Goal: Task Accomplishment & Management: Manage account settings

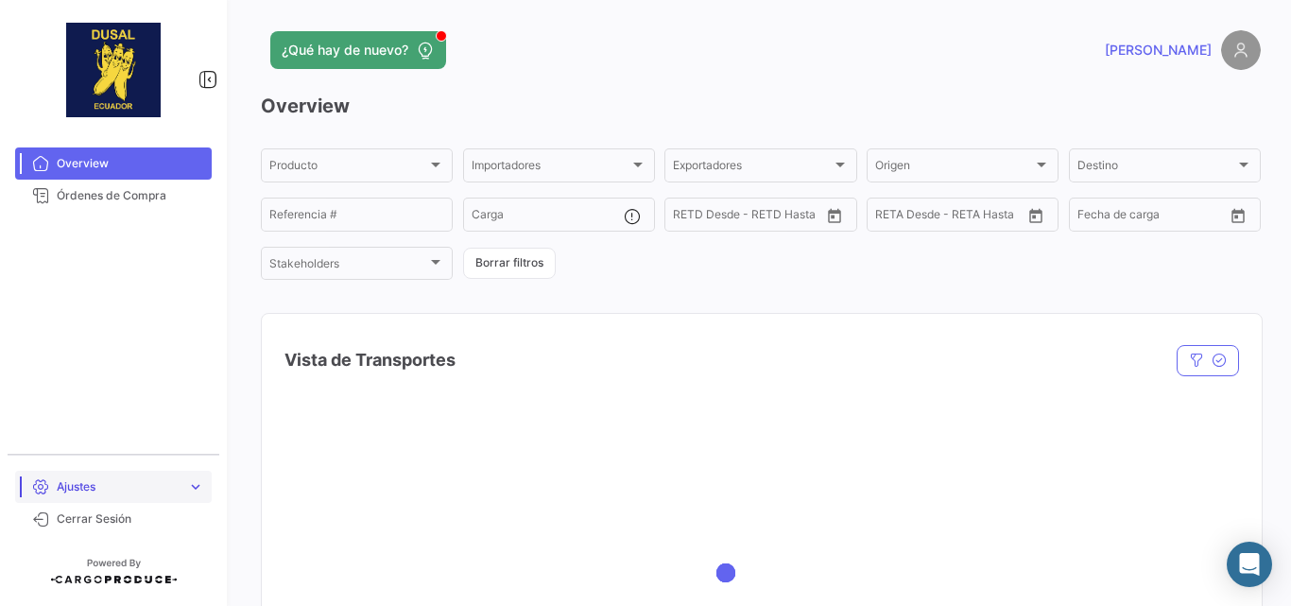
click at [117, 485] on span "Ajustes" at bounding box center [118, 486] width 123 height 17
click at [90, 480] on span "Usuarios" at bounding box center [72, 479] width 47 height 17
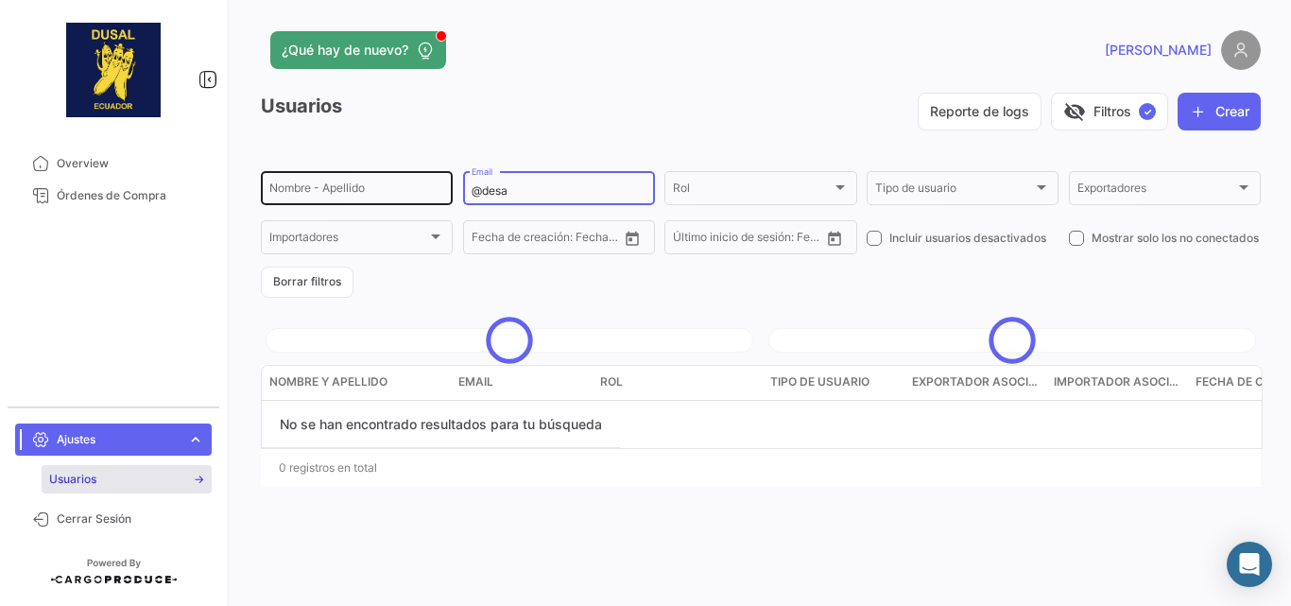
drag, startPoint x: 529, startPoint y: 190, endPoint x: 452, endPoint y: 187, distance: 77.5
click at [0, 0] on div "Nombre - Apellido @desa Email Rol Rol Tipo de usuario Tipo de usuario Exportado…" at bounding box center [0, 0] width 0 height 0
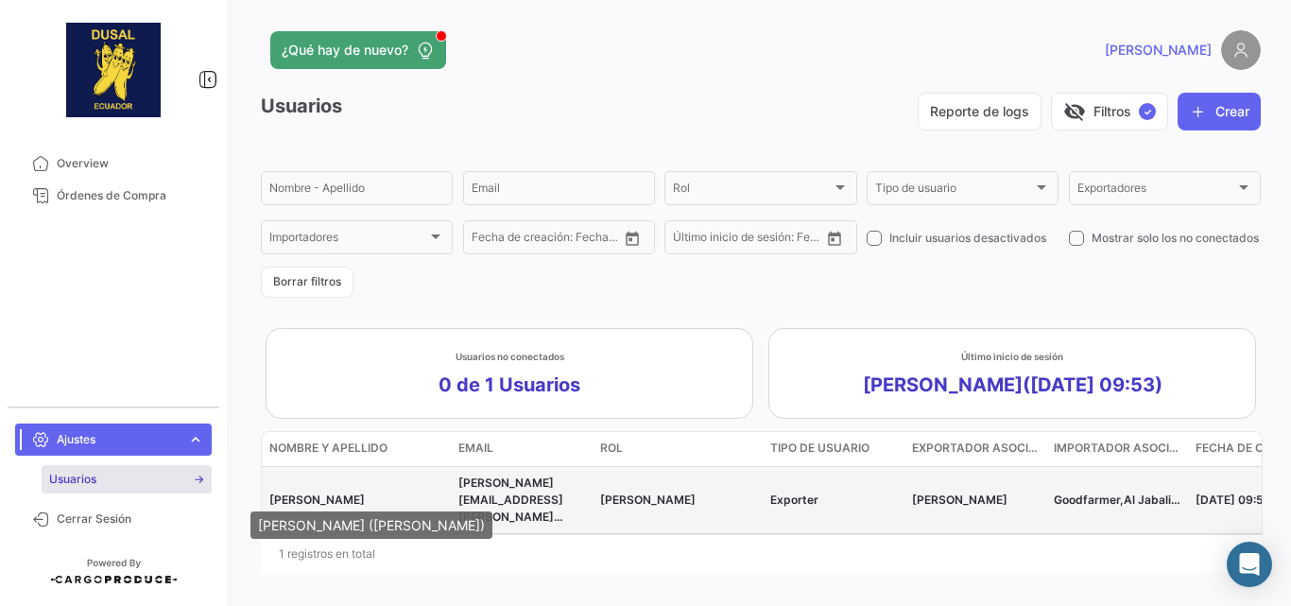
click at [308, 497] on span "[PERSON_NAME]" at bounding box center [316, 499] width 95 height 14
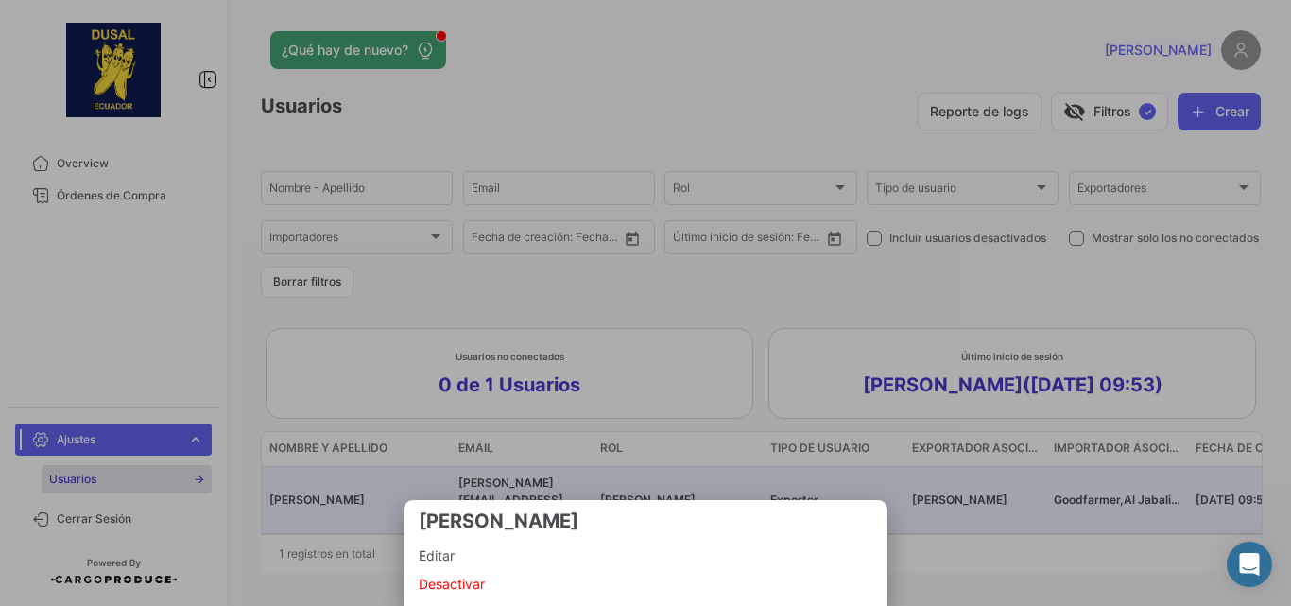
click at [426, 554] on span "Editar" at bounding box center [646, 555] width 454 height 23
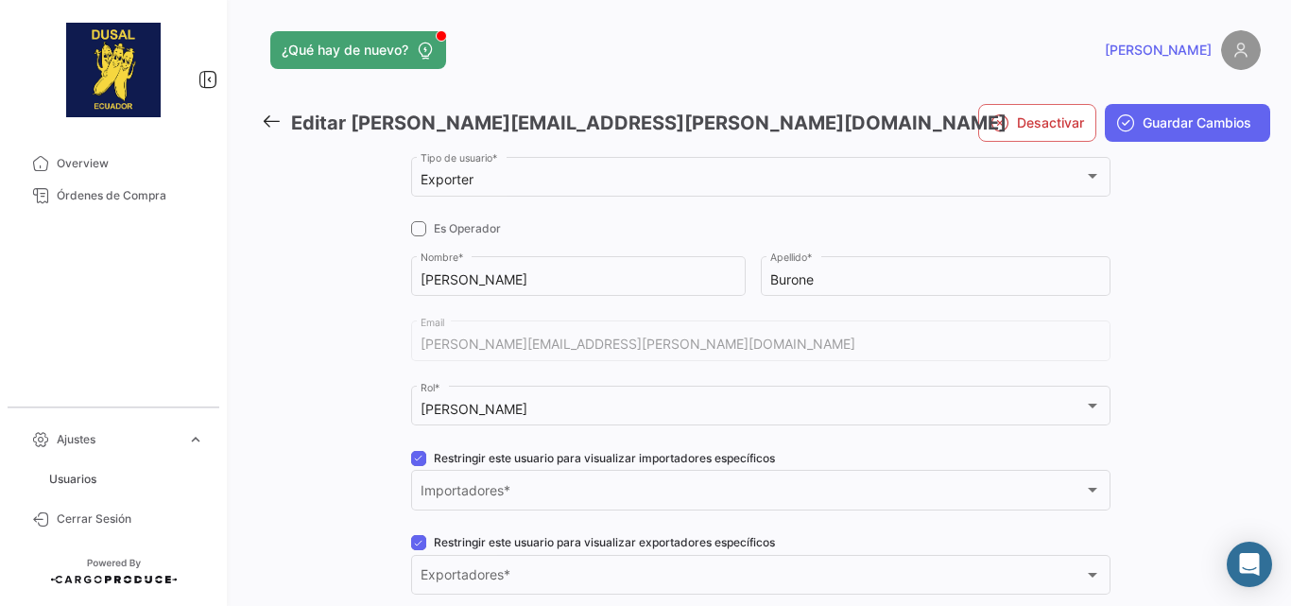
scroll to position [284, 0]
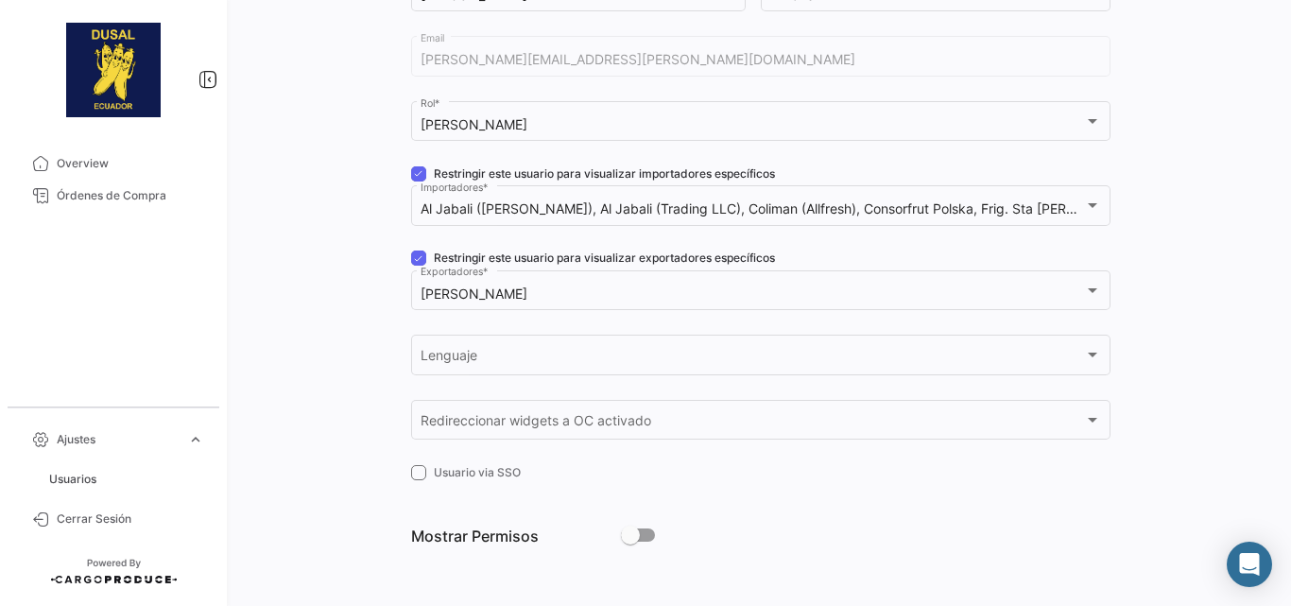
click at [627, 533] on span at bounding box center [630, 534] width 19 height 19
click at [629, 541] on input "checkbox" at bounding box center [629, 541] width 1 height 1
checkbox input "true"
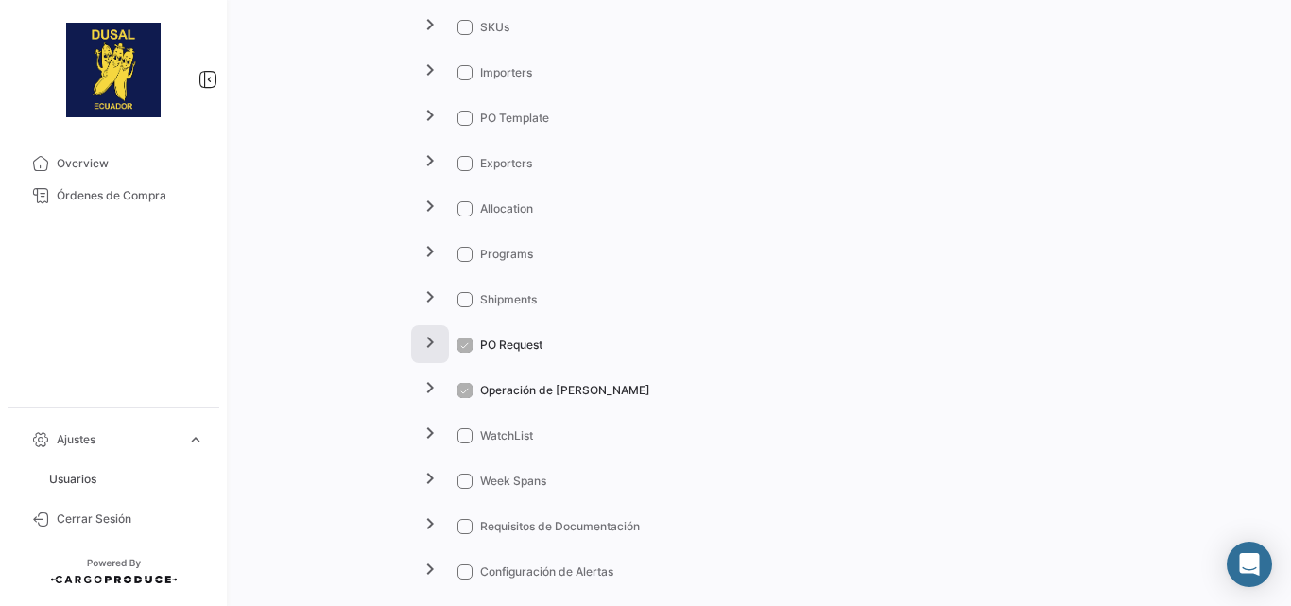
scroll to position [1104, 0]
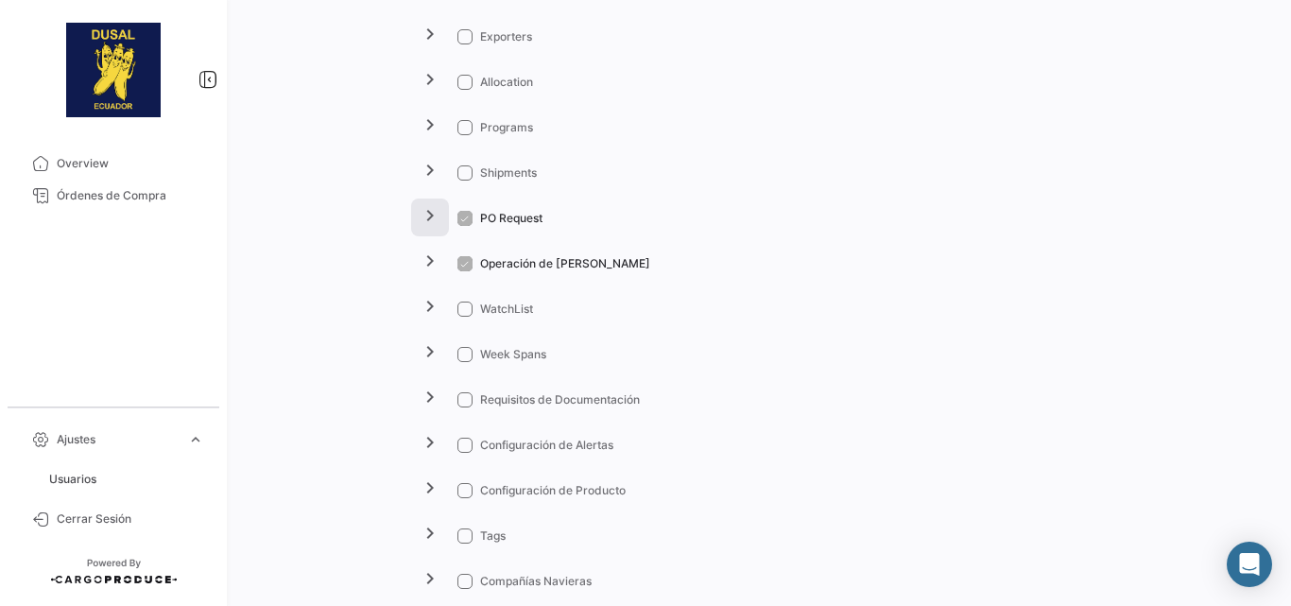
click at [424, 219] on mat-icon "chevron_right" at bounding box center [430, 215] width 23 height 23
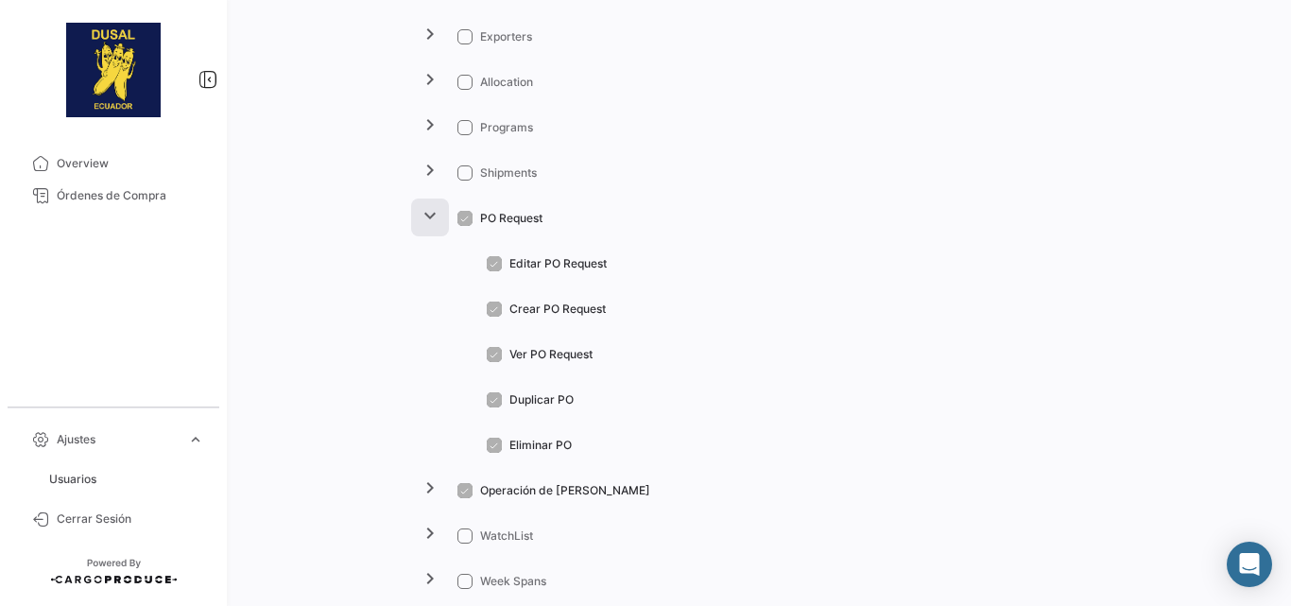
click at [430, 214] on mat-icon "expand_more" at bounding box center [430, 215] width 23 height 23
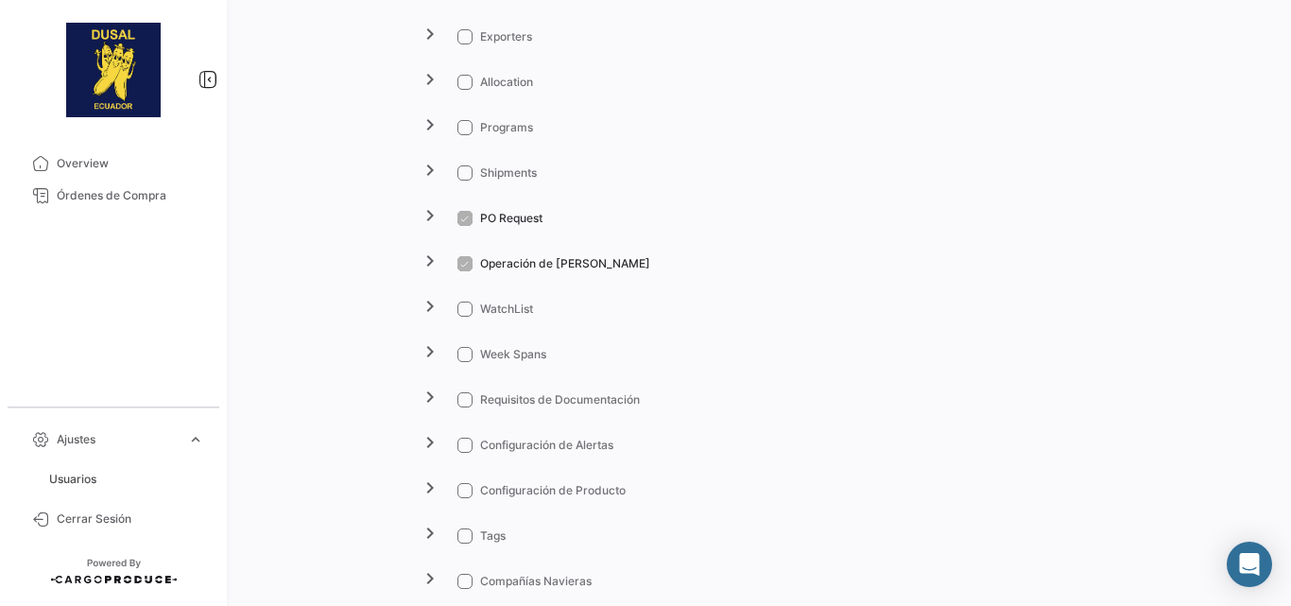
click at [472, 175] on label "Shipments" at bounding box center [496, 172] width 79 height 17
click at [465, 180] on input "Shipments" at bounding box center [464, 180] width 1 height 1
checkbox input "true"
click at [430, 170] on mat-icon "chevron_right" at bounding box center [430, 170] width 23 height 23
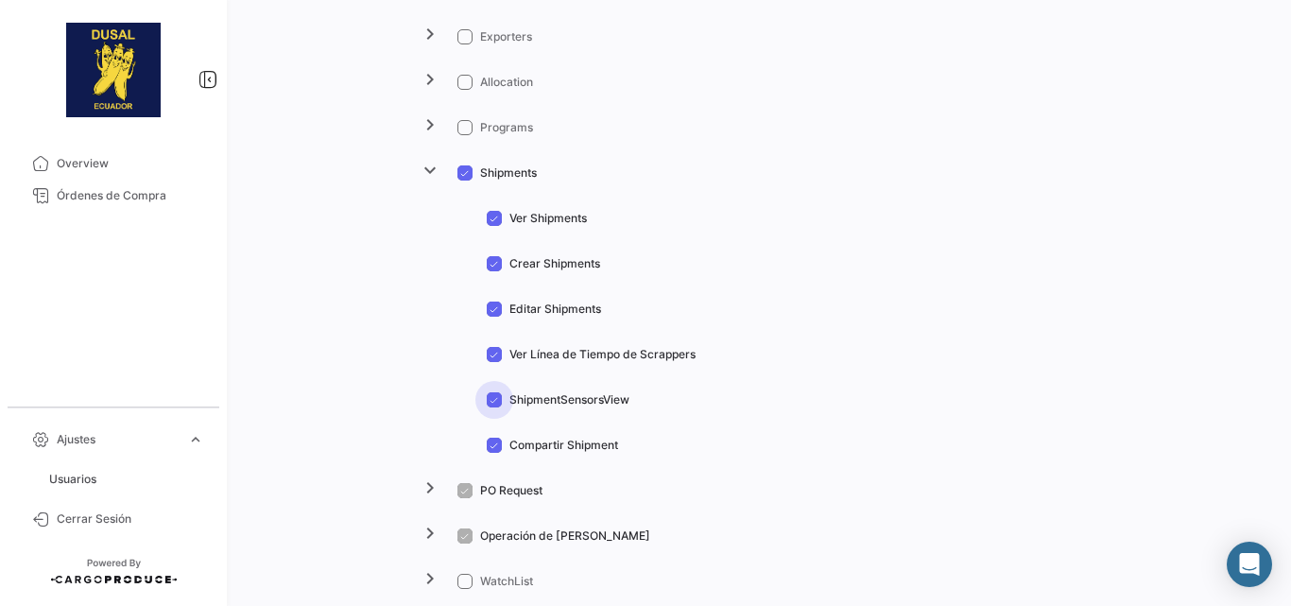
click at [487, 393] on span at bounding box center [494, 399] width 15 height 15
click at [493, 407] on input "ShipmentSensorsView" at bounding box center [493, 407] width 1 height 1
checkbox input "false"
click at [487, 442] on span at bounding box center [494, 444] width 15 height 15
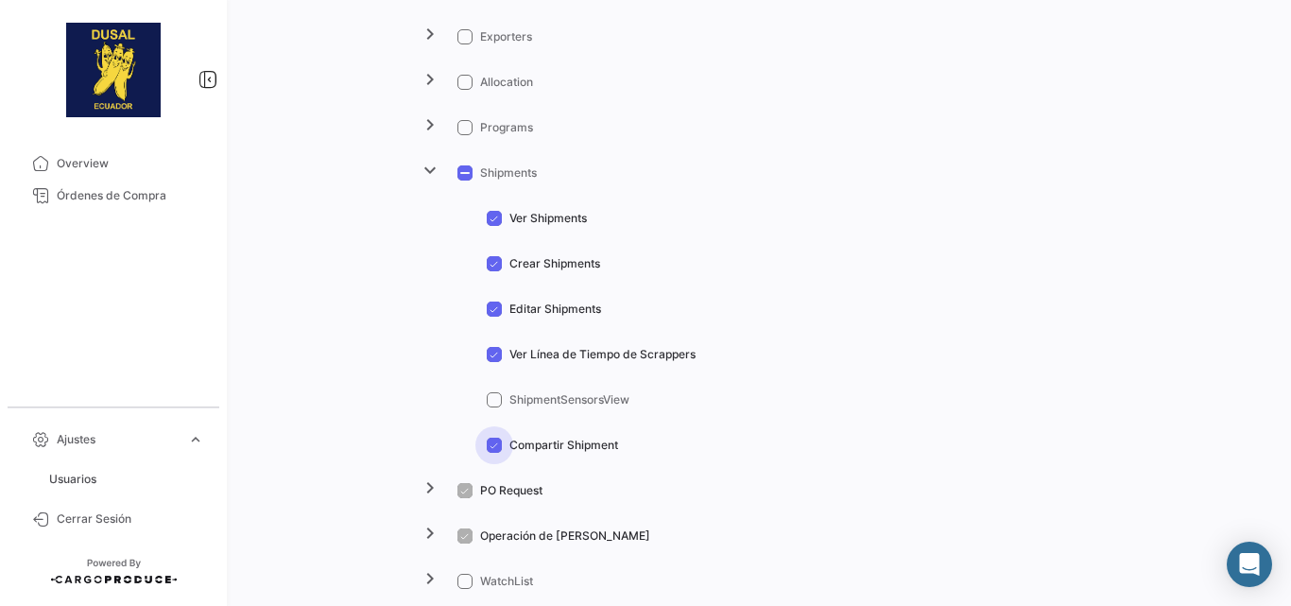
click at [493, 453] on input "Compartir Shipment" at bounding box center [493, 453] width 1 height 1
checkbox input "false"
click at [488, 353] on span at bounding box center [494, 354] width 15 height 15
click at [493, 362] on input "Ver Línea de Tiempo de Scrappers" at bounding box center [493, 362] width 1 height 1
checkbox input "false"
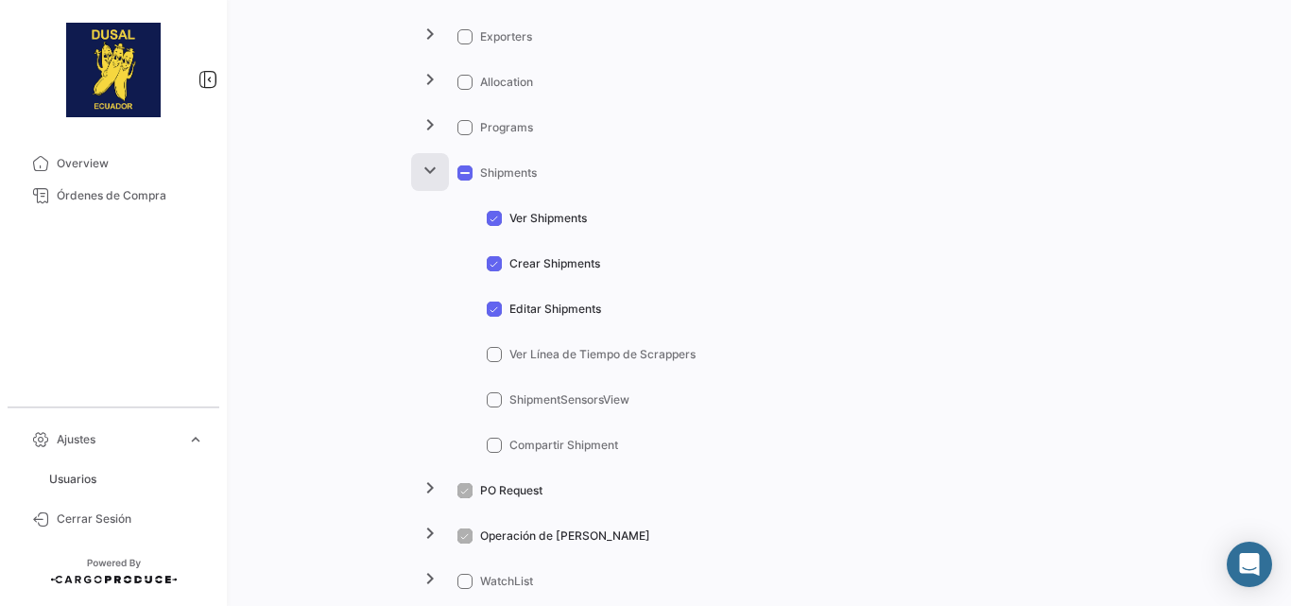
click at [420, 162] on mat-icon "expand_more" at bounding box center [430, 170] width 23 height 23
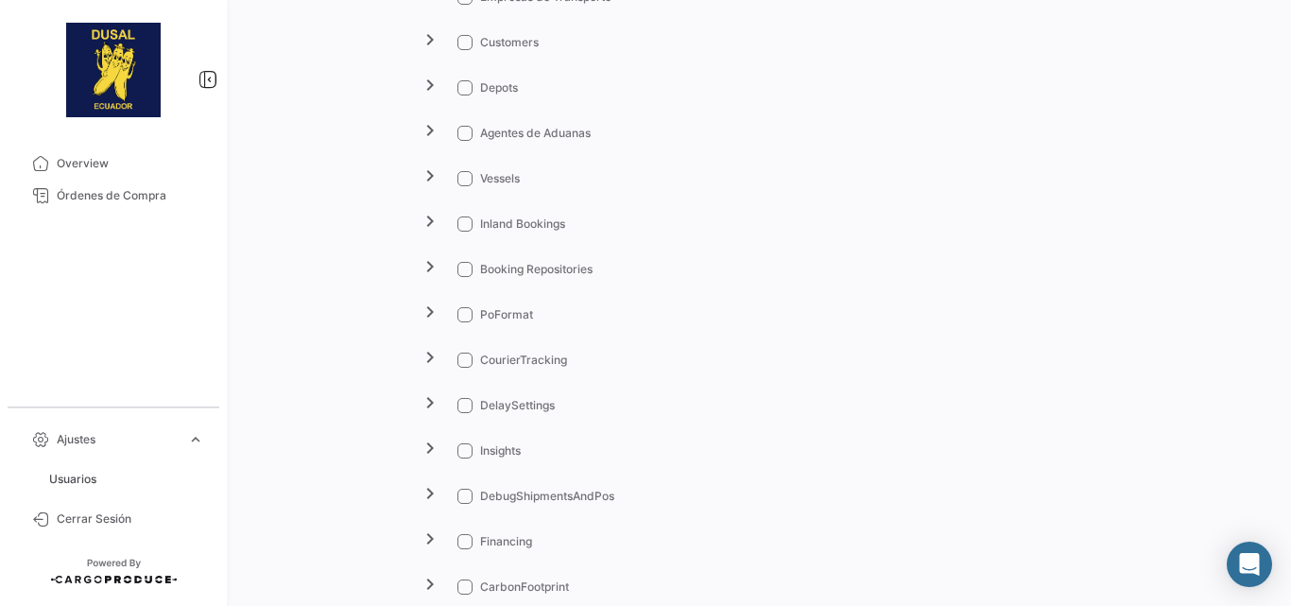
scroll to position [1859, 0]
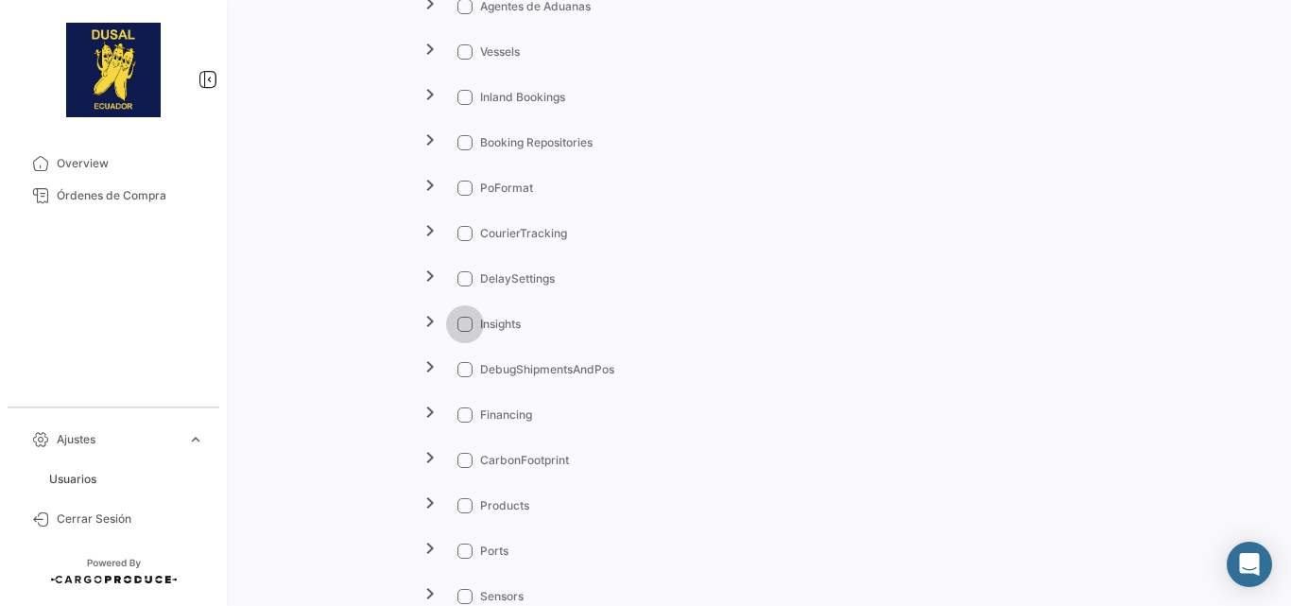
click at [461, 326] on span at bounding box center [464, 324] width 15 height 15
click at [464, 332] on input "Insights" at bounding box center [464, 332] width 1 height 1
checkbox input "true"
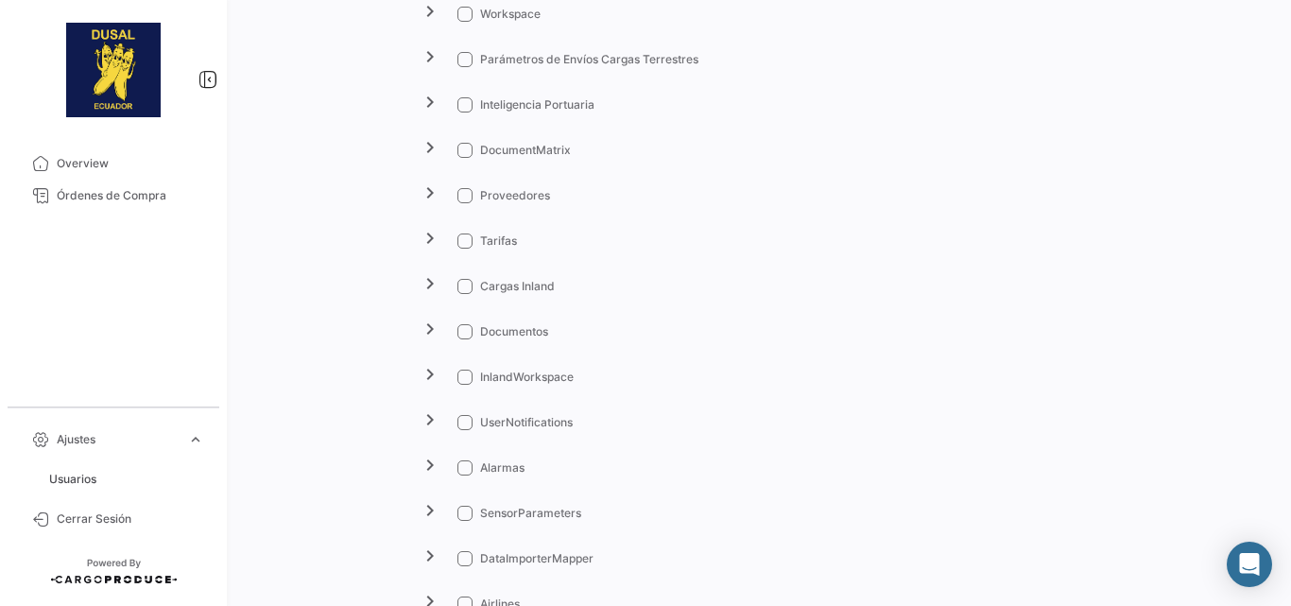
scroll to position [2867, 0]
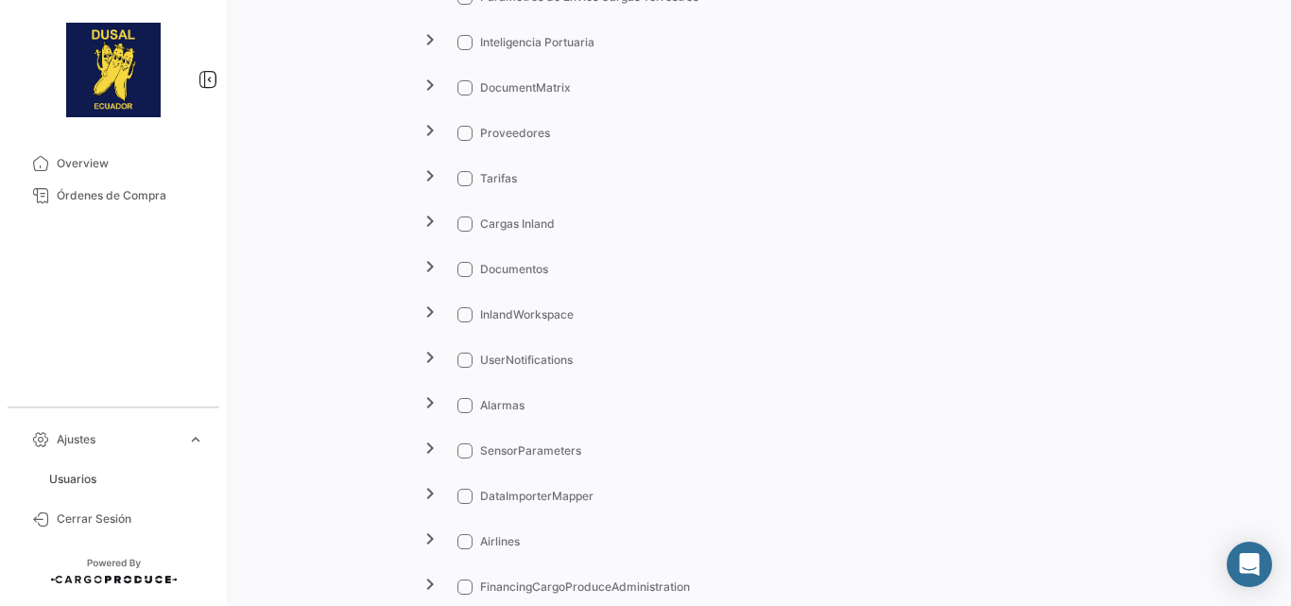
click at [463, 266] on span at bounding box center [464, 269] width 15 height 15
click at [464, 277] on input "Documentos" at bounding box center [464, 277] width 1 height 1
checkbox input "true"
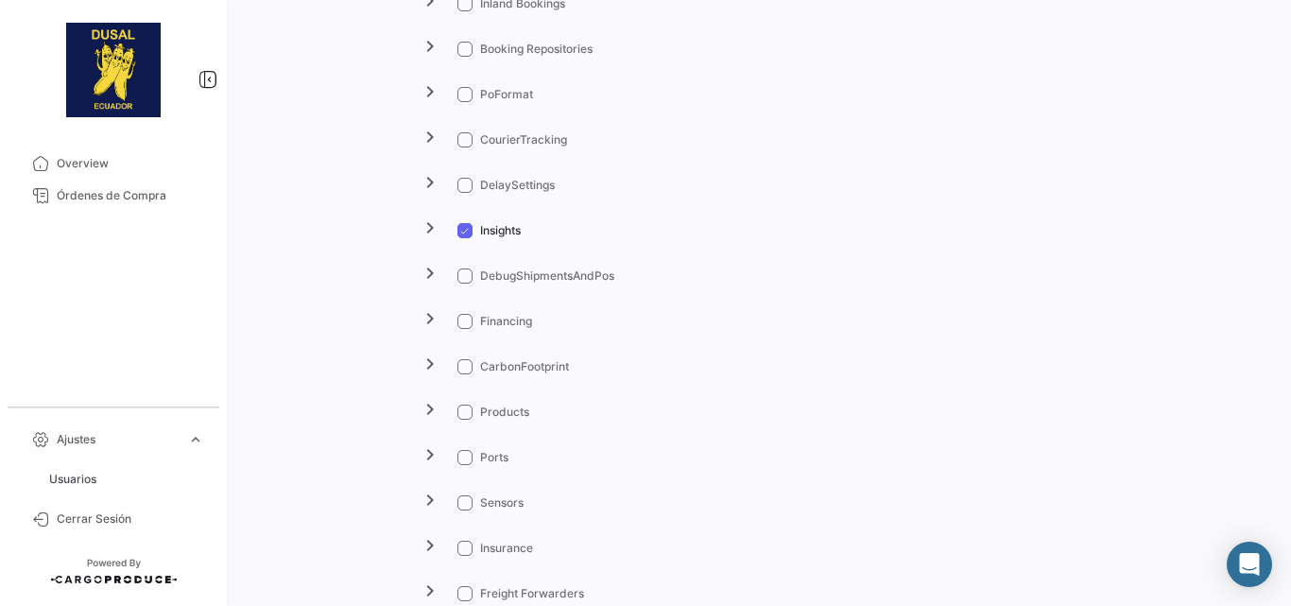
scroll to position [2015, 0]
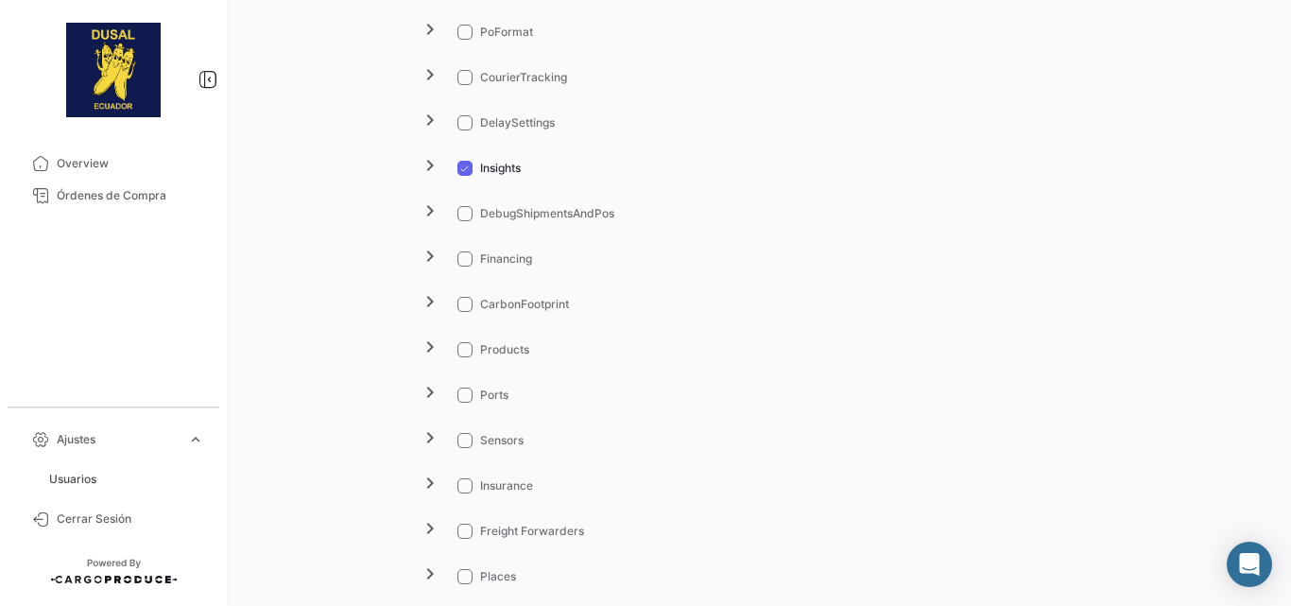
click at [458, 79] on span at bounding box center [464, 77] width 15 height 15
click at [464, 85] on input "CourierTracking" at bounding box center [464, 85] width 1 height 1
checkbox input "true"
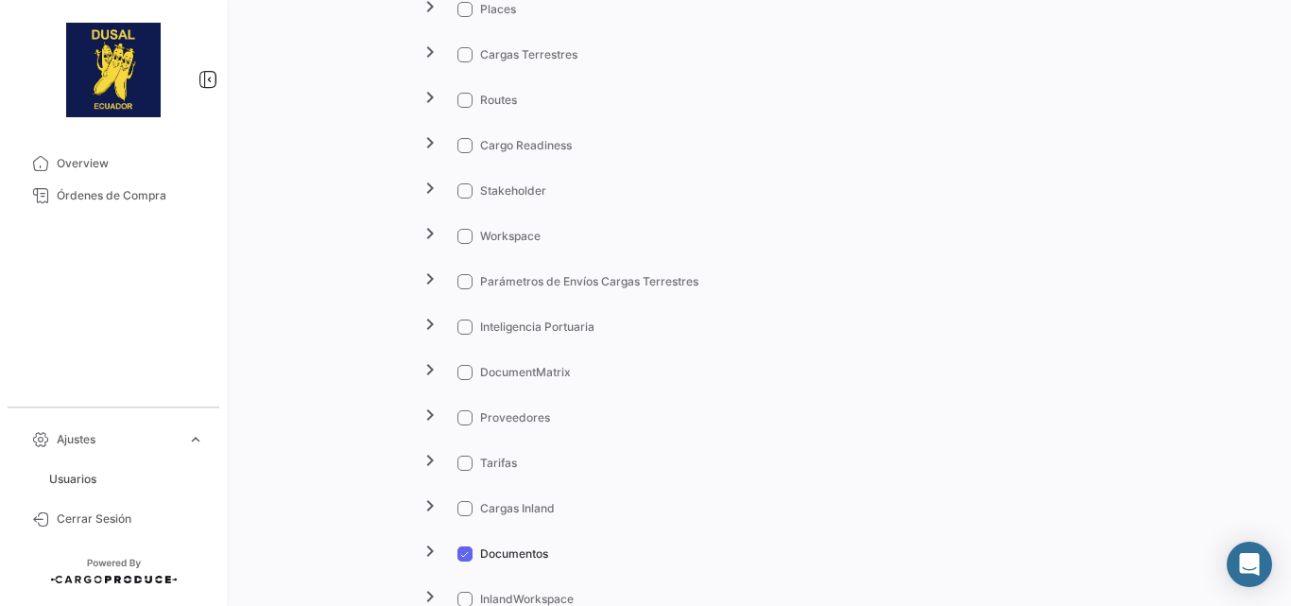
scroll to position [2646, 0]
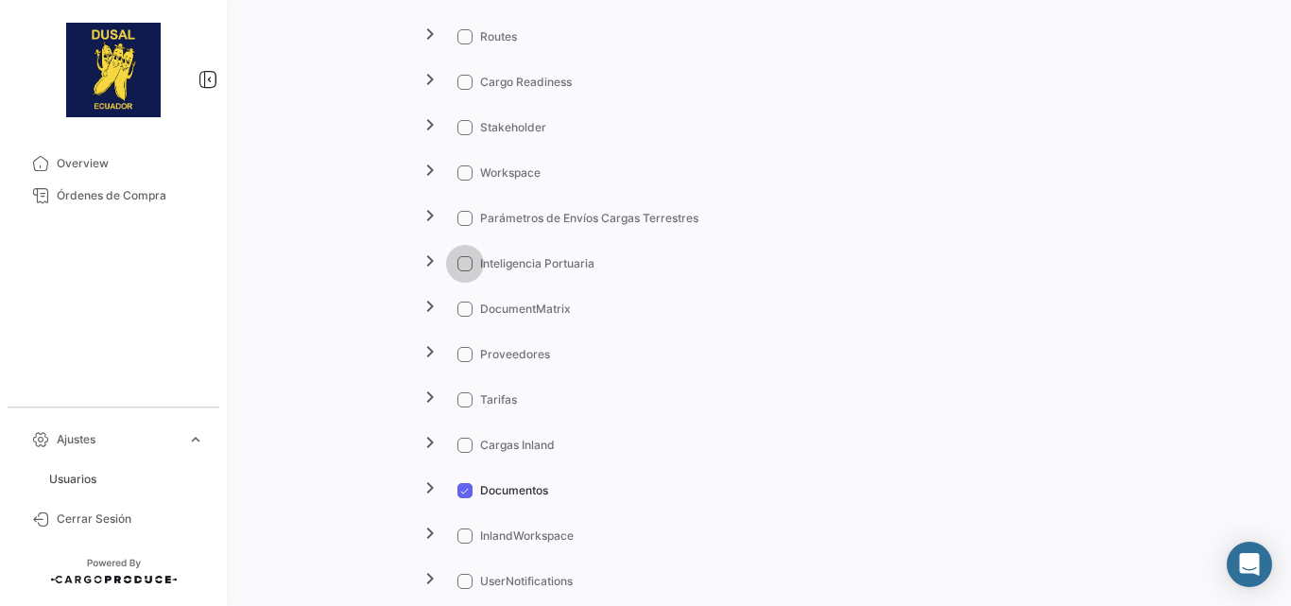
click at [464, 263] on span at bounding box center [464, 263] width 15 height 15
click at [464, 271] on input "Inteligencia Portuaria" at bounding box center [464, 271] width 1 height 1
checkbox input "true"
click at [465, 309] on span at bounding box center [464, 308] width 15 height 15
click at [465, 317] on input "DocumentMatrix" at bounding box center [464, 317] width 1 height 1
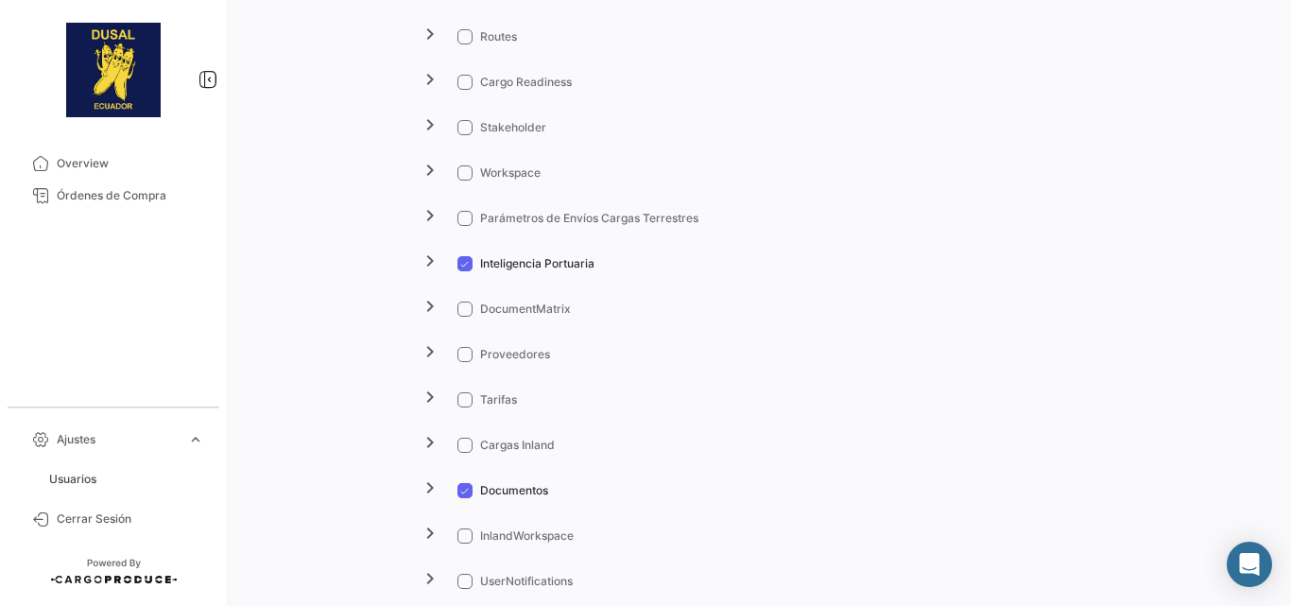
checkbox input "true"
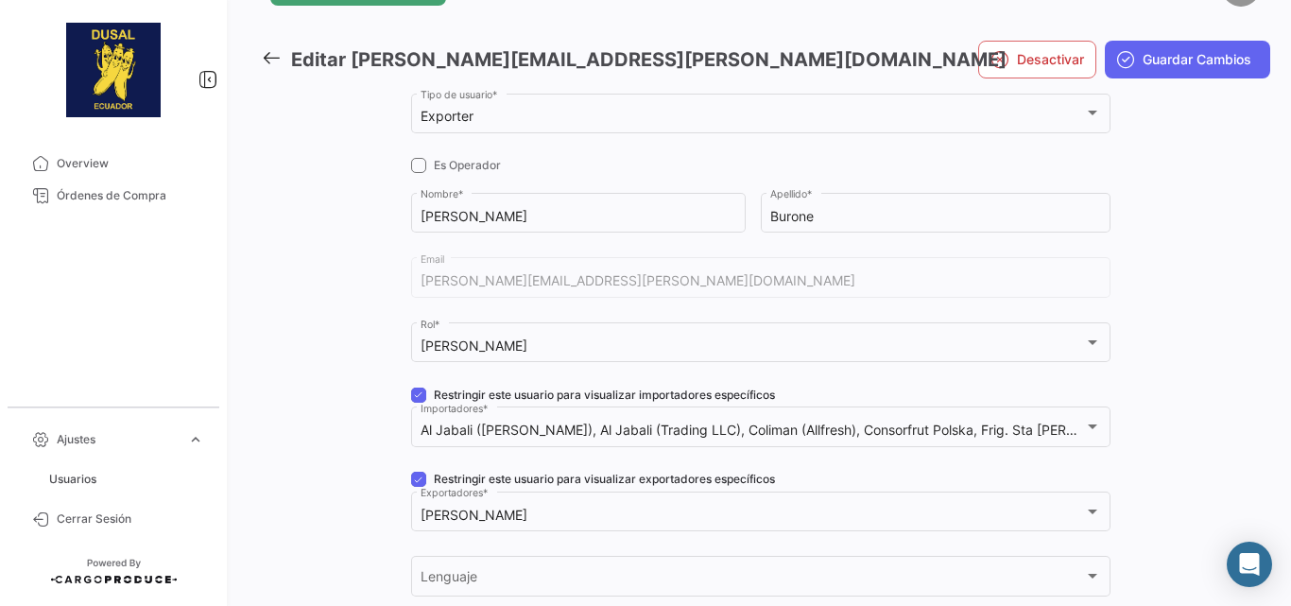
scroll to position [0, 0]
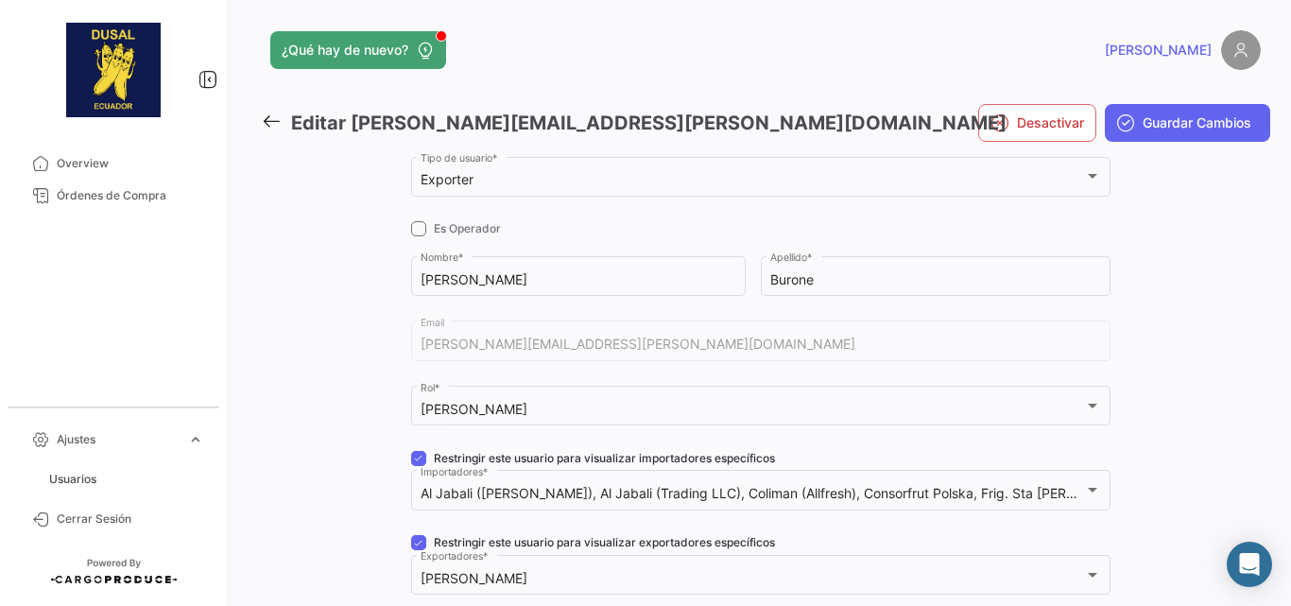
click at [1208, 102] on mat-toolbar-row "Desactivar Guardar Cambios" at bounding box center [1100, 123] width 339 height 60
click at [1204, 110] on button "Guardar Cambios" at bounding box center [1187, 123] width 165 height 38
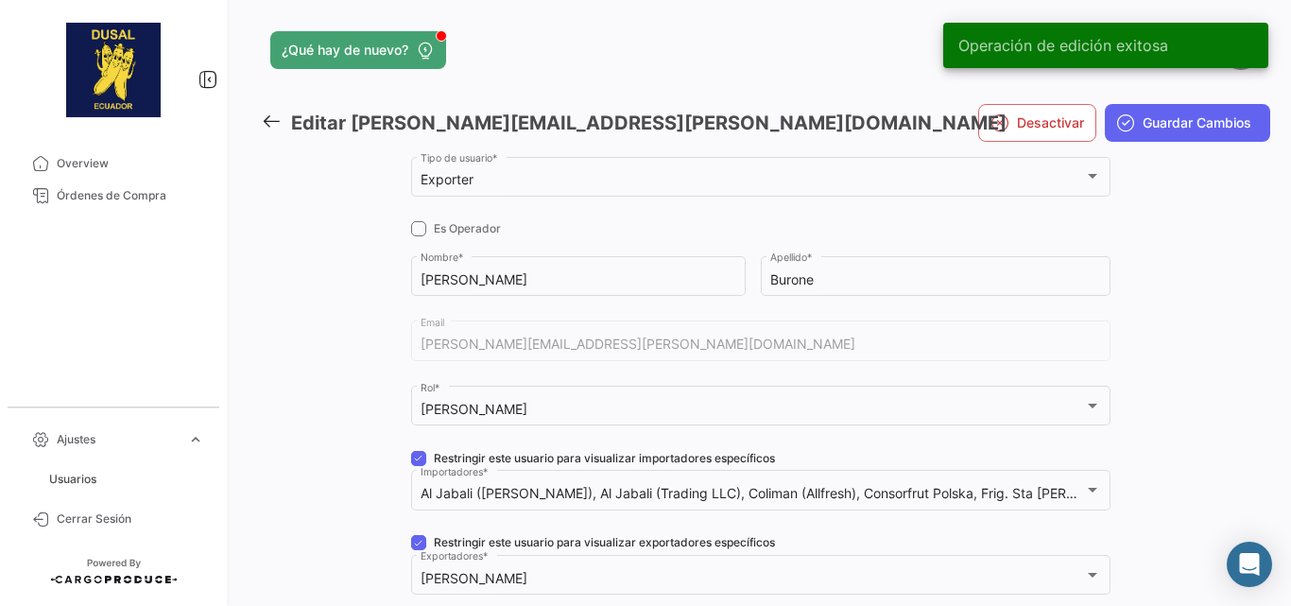
click at [270, 124] on icon at bounding box center [271, 121] width 21 height 21
